Goal: Navigation & Orientation: Understand site structure

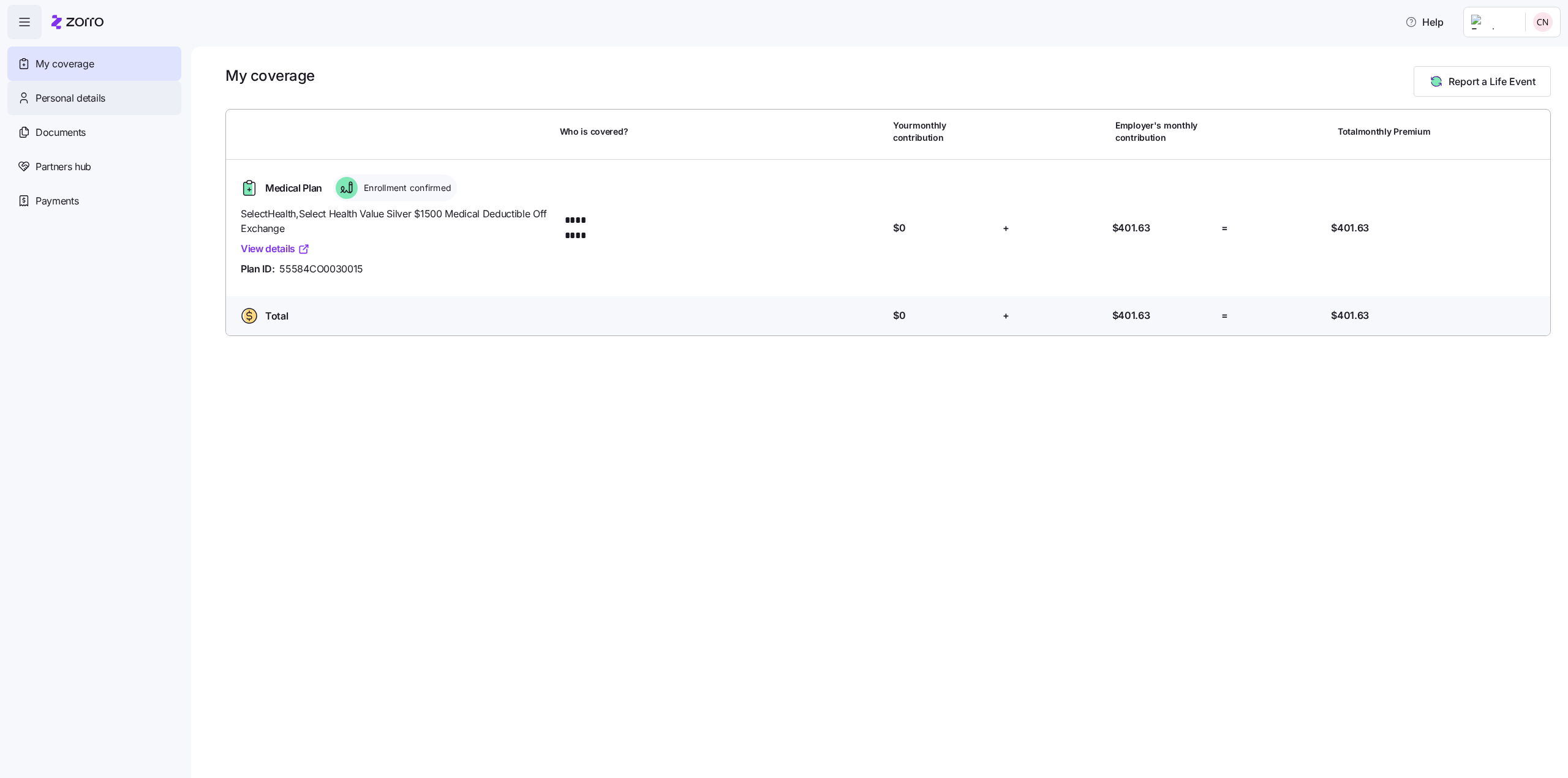
click at [94, 106] on div "Personal details" at bounding box center [94, 98] width 174 height 35
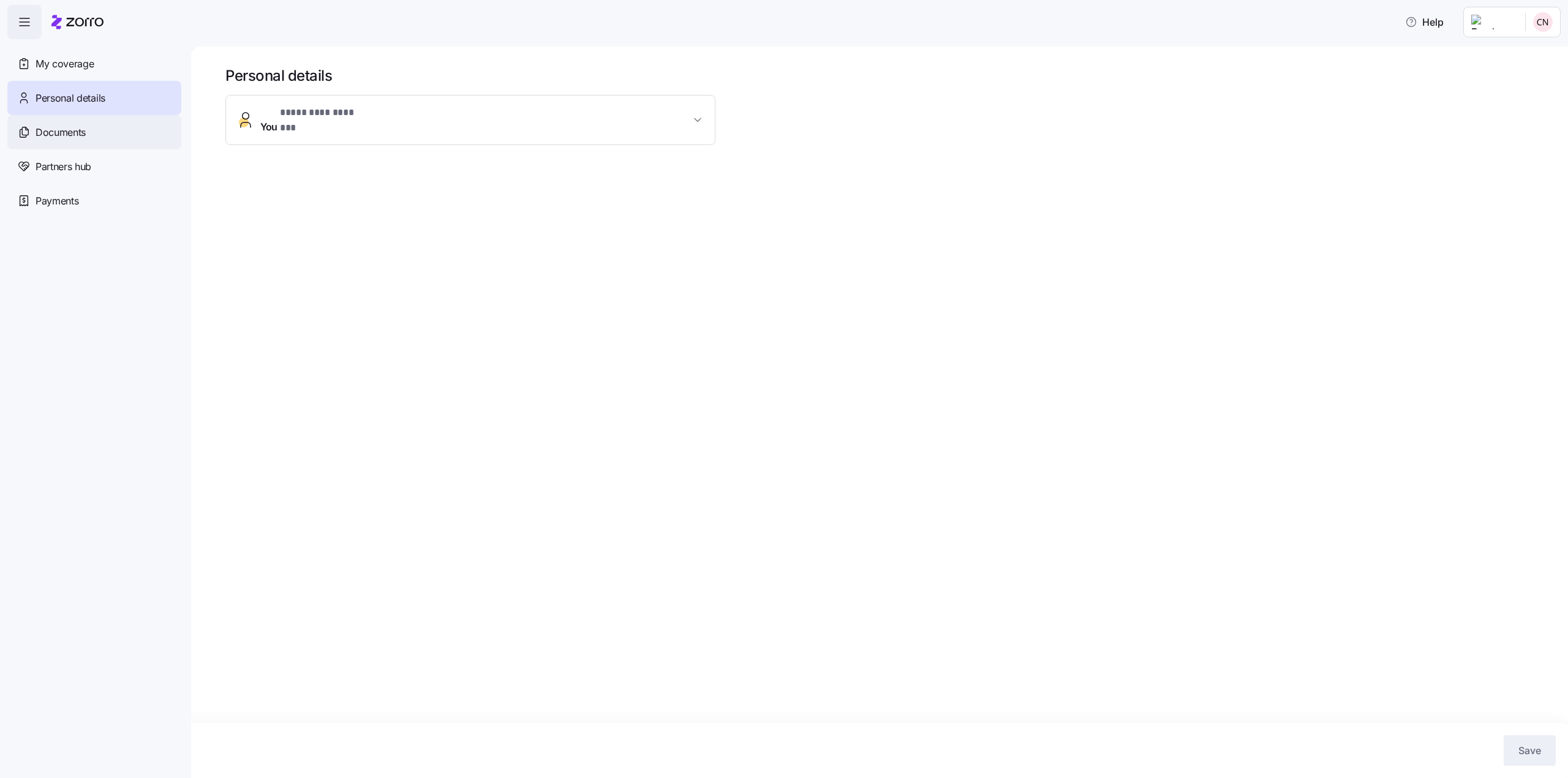
click at [62, 128] on span "Documents" at bounding box center [60, 132] width 50 height 15
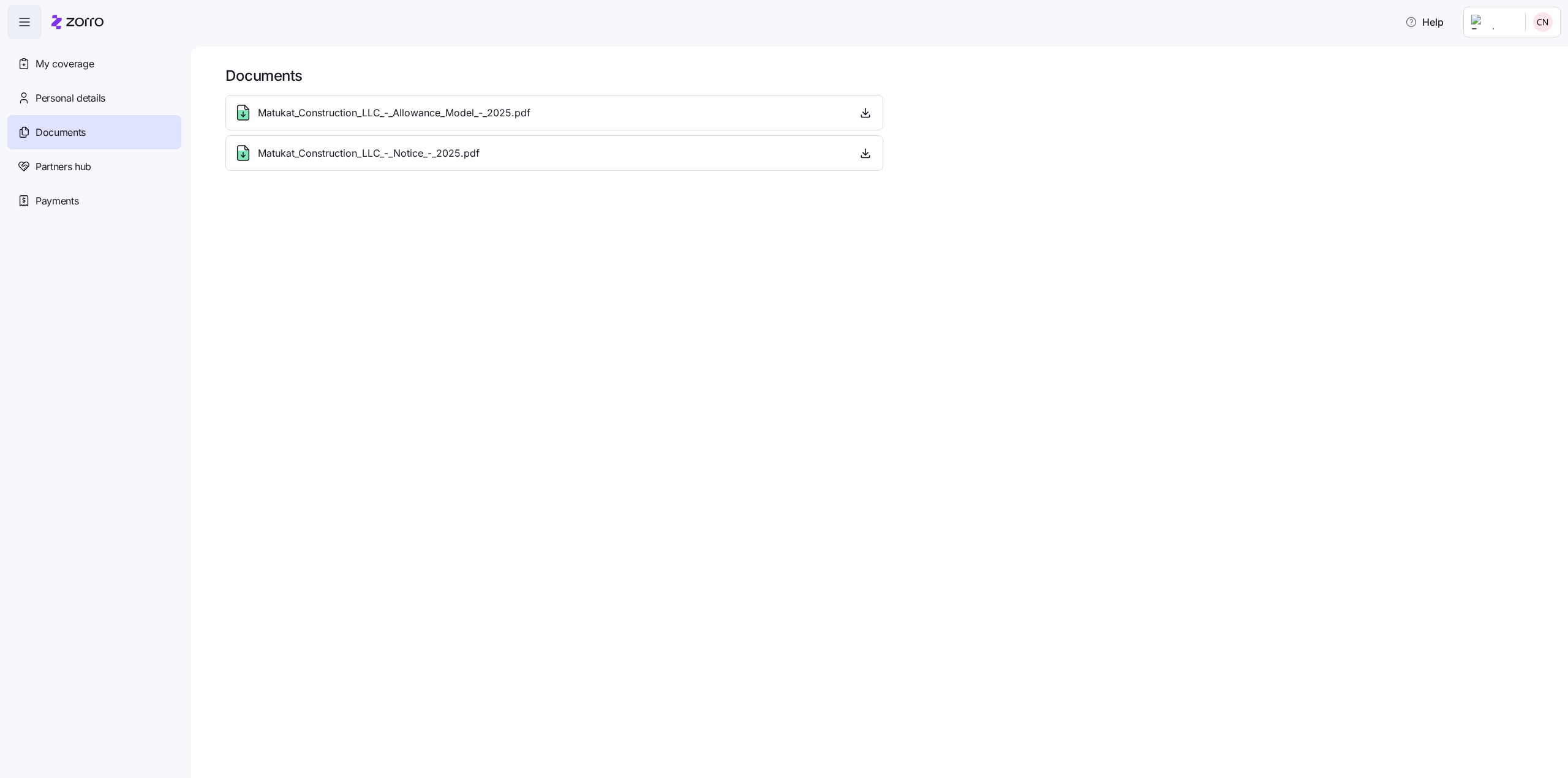
click at [77, 168] on span "Partners hub" at bounding box center [63, 167] width 55 height 15
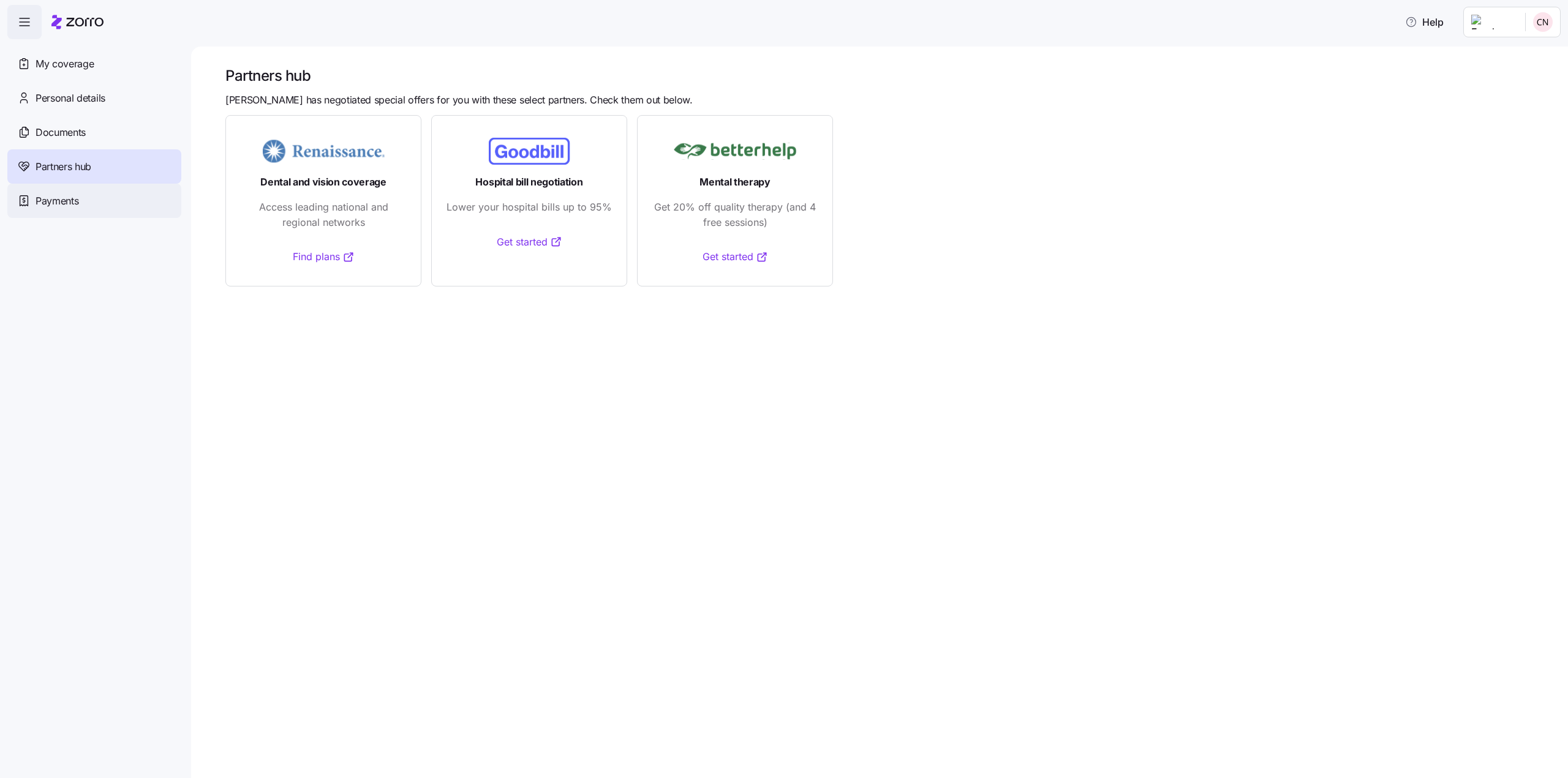
click at [68, 196] on span "Payments" at bounding box center [57, 201] width 43 height 15
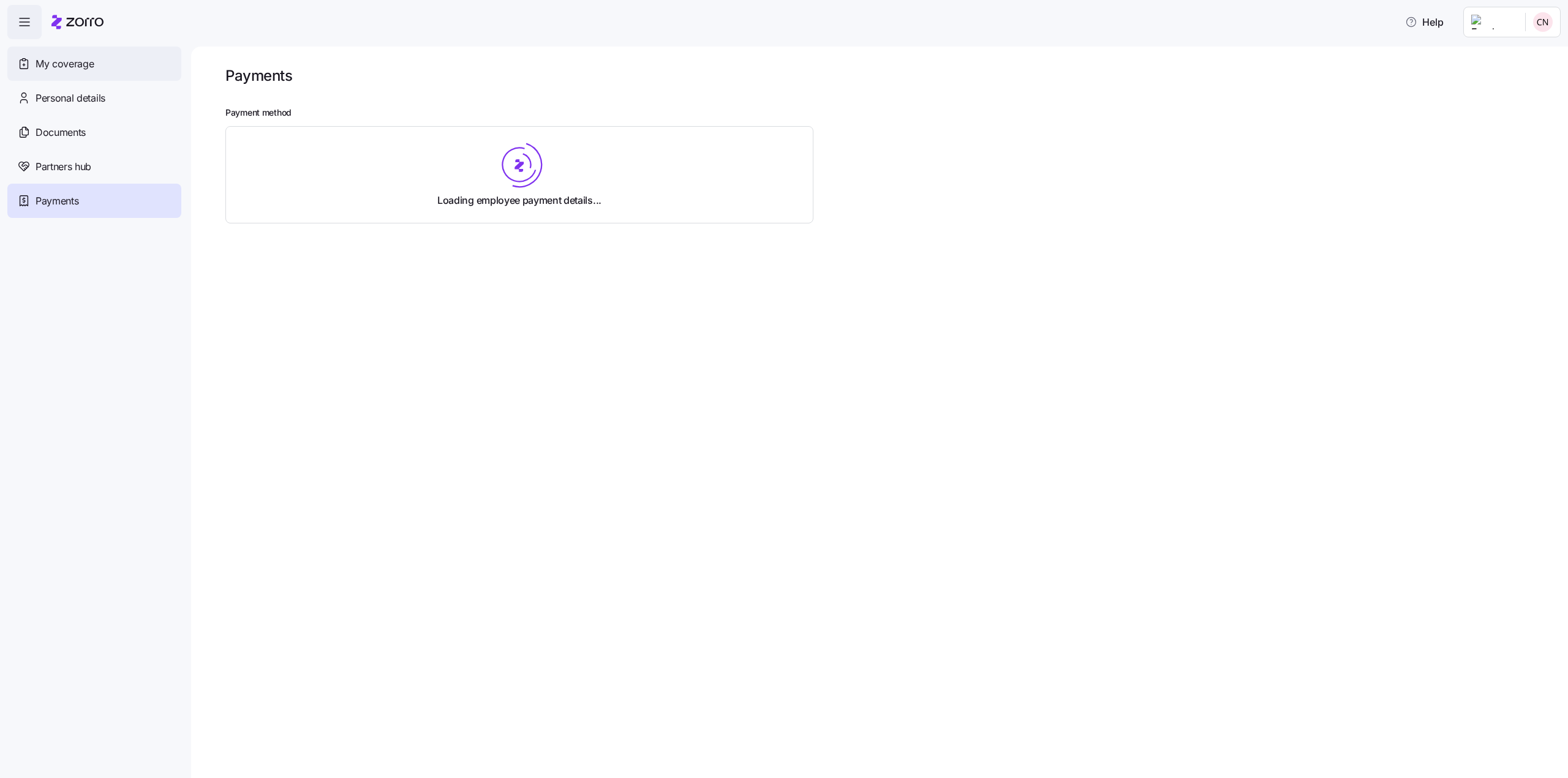
click at [85, 57] on span "My coverage" at bounding box center [65, 64] width 58 height 15
